Goal: Transaction & Acquisition: Obtain resource

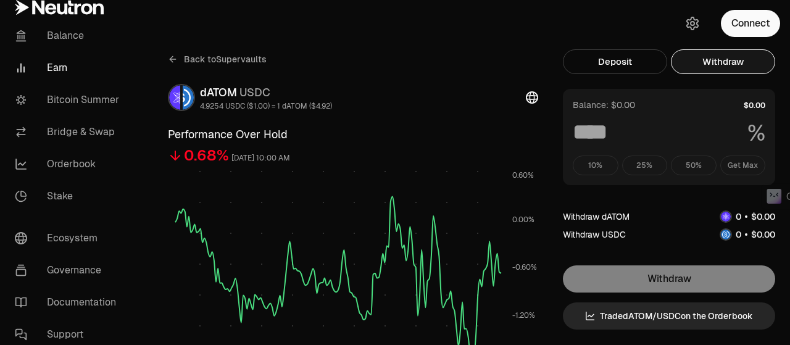
click at [755, 30] on button "Connect" at bounding box center [750, 23] width 59 height 27
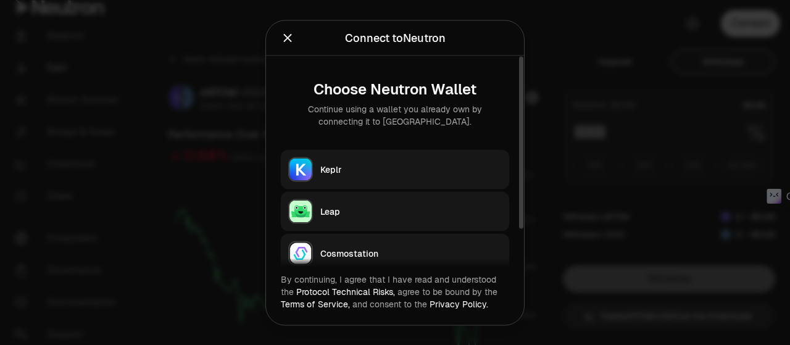
click at [373, 155] on button "Keplr" at bounding box center [395, 169] width 228 height 40
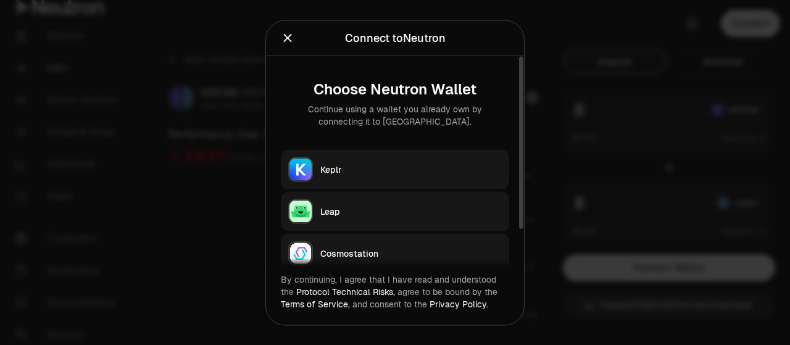
click at [332, 173] on div "Keplr" at bounding box center [410, 169] width 181 height 12
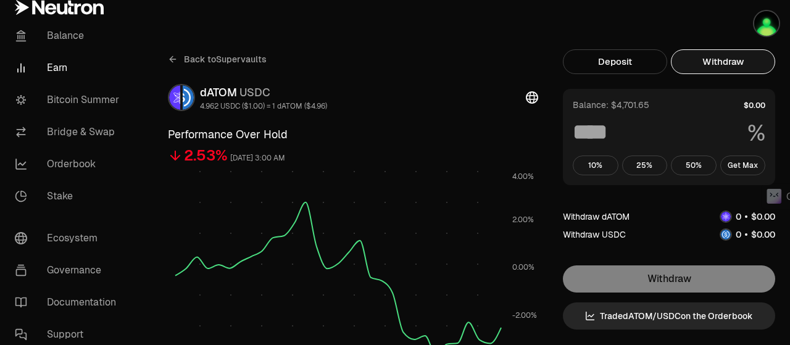
click at [708, 59] on button "Withdraw" at bounding box center [723, 61] width 104 height 25
click at [731, 167] on button "Get Max" at bounding box center [743, 166] width 46 height 20
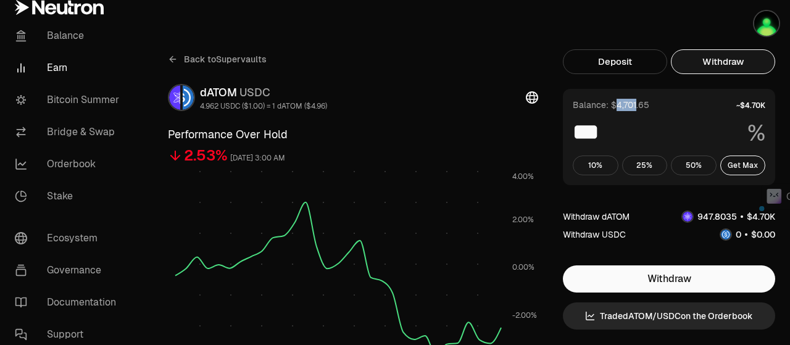
drag, startPoint x: 614, startPoint y: 106, endPoint x: 635, endPoint y: 109, distance: 21.2
click at [635, 109] on div "Balance: $4,701.65" at bounding box center [611, 105] width 77 height 12
copy div "4,701"
click at [430, 57] on div "Back to Supervaults" at bounding box center [353, 59] width 370 height 20
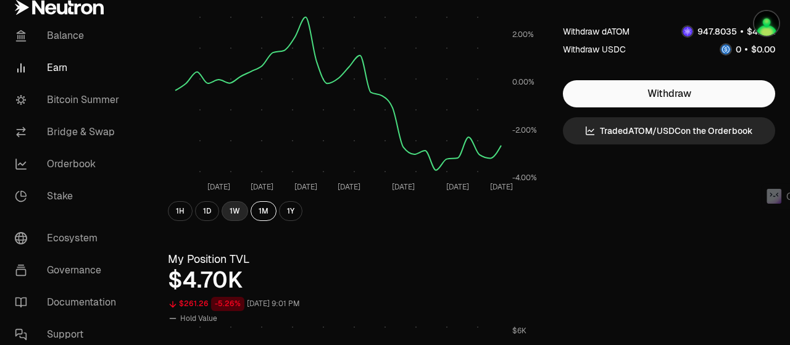
click at [235, 213] on button "1W" at bounding box center [235, 211] width 27 height 20
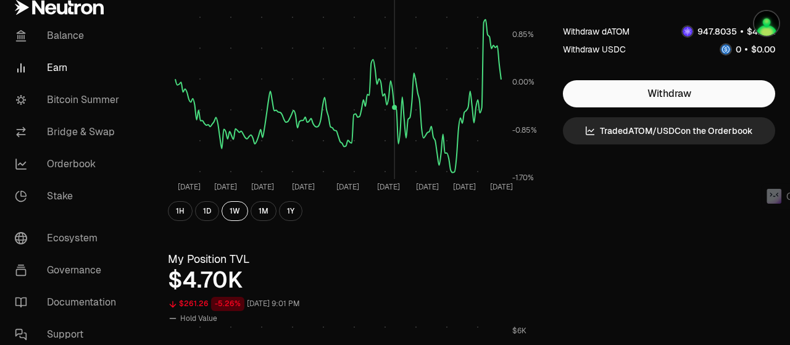
scroll to position [0, 0]
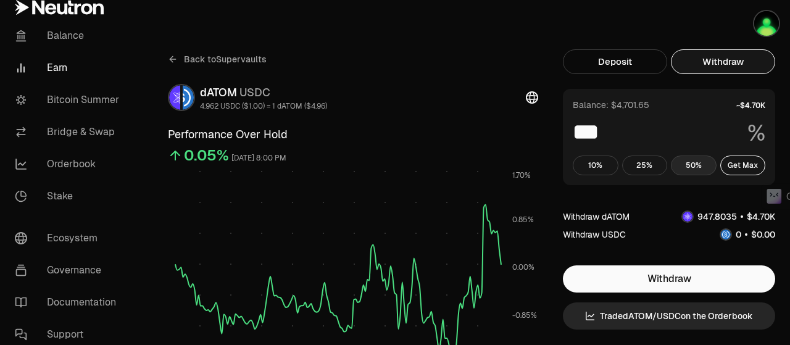
click at [678, 166] on button "50%" at bounding box center [694, 166] width 46 height 20
click at [740, 165] on button "Get Max" at bounding box center [743, 166] width 46 height 20
type input "***"
